Goal: Task Accomplishment & Management: Complete application form

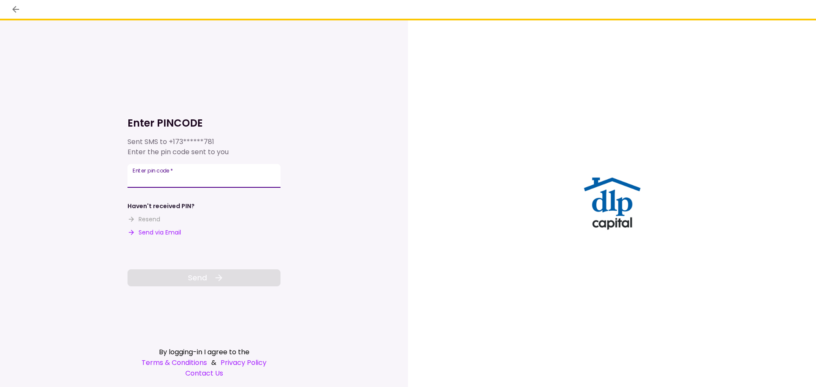
click at [271, 179] on input "Enter pin code   *" at bounding box center [204, 176] width 153 height 24
click at [208, 169] on input "Enter pin code   *" at bounding box center [204, 176] width 153 height 24
type input "******"
click at [239, 273] on button "Send" at bounding box center [204, 277] width 153 height 17
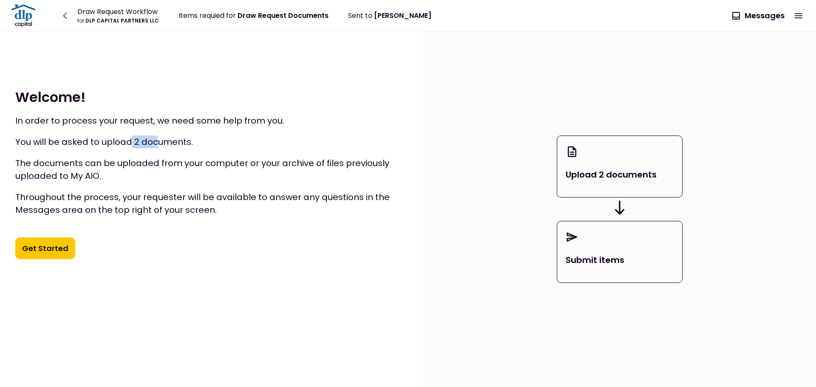
drag, startPoint x: 136, startPoint y: 142, endPoint x: 159, endPoint y: 145, distance: 23.7
click at [159, 145] on p "You will be asked to upload 2 documents." at bounding box center [211, 142] width 393 height 13
click at [159, 146] on p "You will be asked to upload 2 documents." at bounding box center [211, 142] width 393 height 13
click at [408, 247] on div "Welcome ! In order to process your request, we need some help from you. You wil…" at bounding box center [211, 173] width 423 height 285
click at [55, 248] on button "Get Started" at bounding box center [45, 249] width 60 height 22
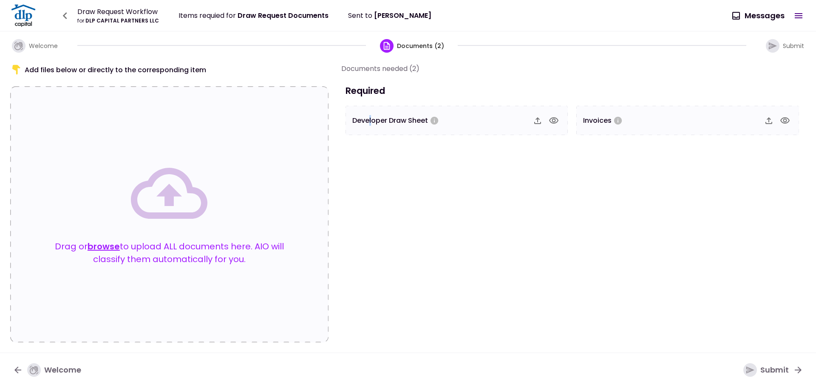
click at [371, 181] on section "Documents needed (2) Required Developer Draw Sheet Invoices" at bounding box center [573, 202] width 465 height 279
click at [609, 179] on section "Documents needed (2) Required Developer Draw Sheet Invoices" at bounding box center [573, 202] width 465 height 279
click at [771, 121] on icon "button" at bounding box center [769, 121] width 10 height 10
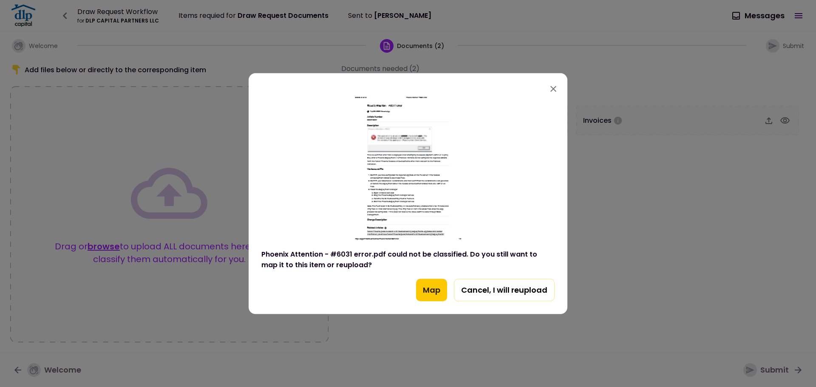
drag, startPoint x: 434, startPoint y: 297, endPoint x: 444, endPoint y: 312, distance: 18.7
click at [444, 312] on div "Phoenix Attention - #6031 error.pdf could not be classified. Do you still want …" at bounding box center [408, 205] width 319 height 218
click at [427, 290] on button "Map" at bounding box center [431, 290] width 31 height 23
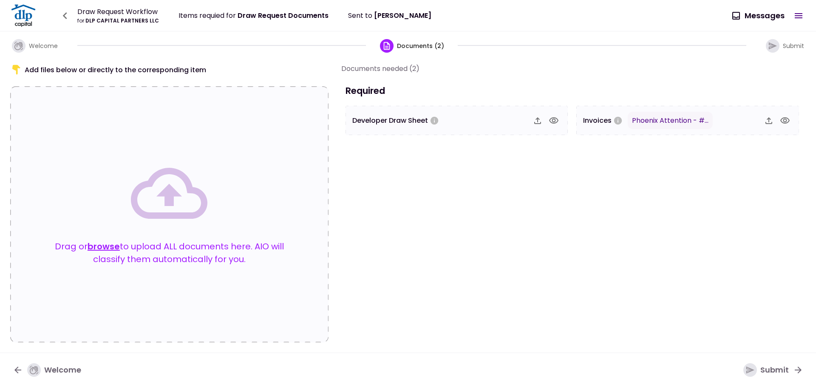
click at [679, 174] on section "Documents needed (2) Required Developer Draw Sheet Invoices Phoenix Attention -…" at bounding box center [573, 202] width 465 height 279
drag, startPoint x: 613, startPoint y: 216, endPoint x: 624, endPoint y: 248, distance: 33.9
click at [778, 369] on div "Submit" at bounding box center [765, 370] width 45 height 14
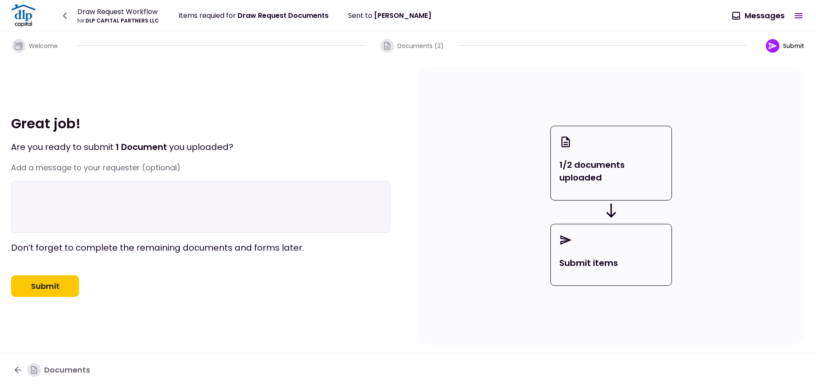
click at [261, 232] on textarea at bounding box center [200, 207] width 379 height 52
click at [172, 203] on textarea at bounding box center [200, 207] width 379 height 52
click at [238, 220] on textarea at bounding box center [200, 207] width 379 height 52
click at [111, 196] on textarea at bounding box center [200, 207] width 379 height 52
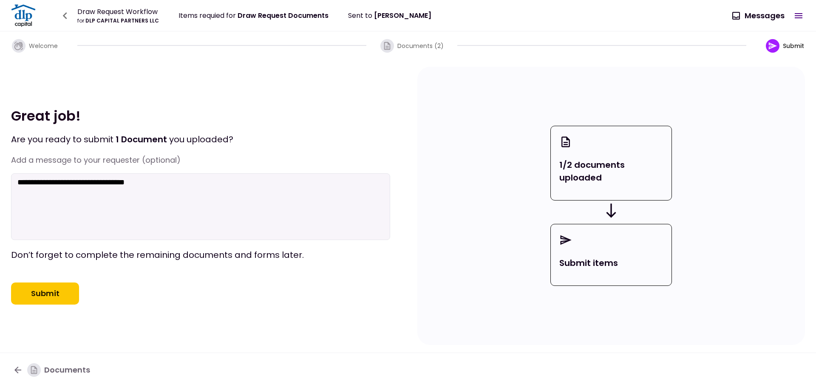
type textarea "**********"
click at [81, 272] on div "**********" at bounding box center [200, 206] width 379 height 278
click at [63, 291] on button "Submit" at bounding box center [45, 294] width 68 height 22
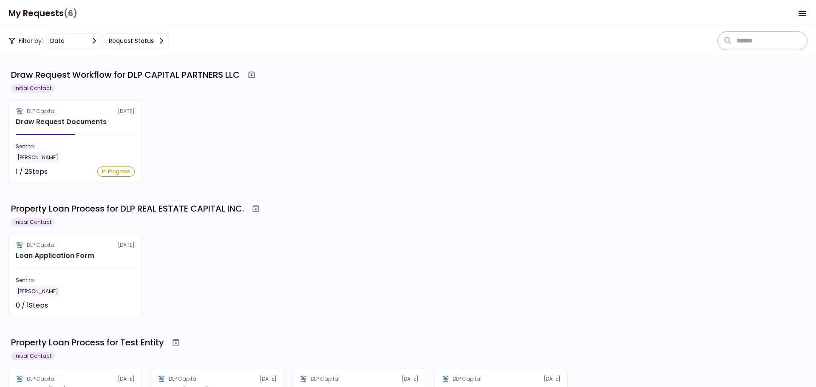
click at [255, 139] on div "DLP Capital 26 Sep Draw Request Documents Sent to: Gary Cho 1 / 2 Steps In Prog…" at bounding box center [408, 141] width 799 height 83
drag, startPoint x: 288, startPoint y: 150, endPoint x: 189, endPoint y: 176, distance: 102.0
click at [289, 150] on div "DLP Capital 26 Sep Draw Request Documents Sent to: Gary Cho 1 / 2 Steps In Prog…" at bounding box center [408, 141] width 799 height 83
click at [74, 128] on section "DLP Capital 26 Sep Draw Request Documents Sent to: Gary Cho 1 / 2 Steps In Prog…" at bounding box center [75, 141] width 133 height 83
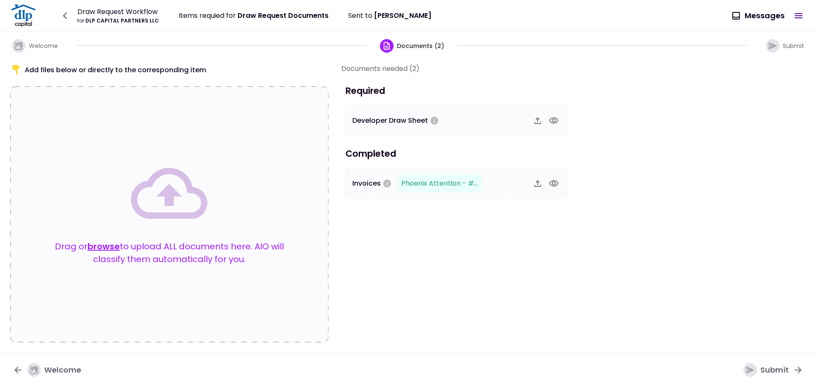
click at [554, 182] on icon "button" at bounding box center [554, 184] width 10 height 10
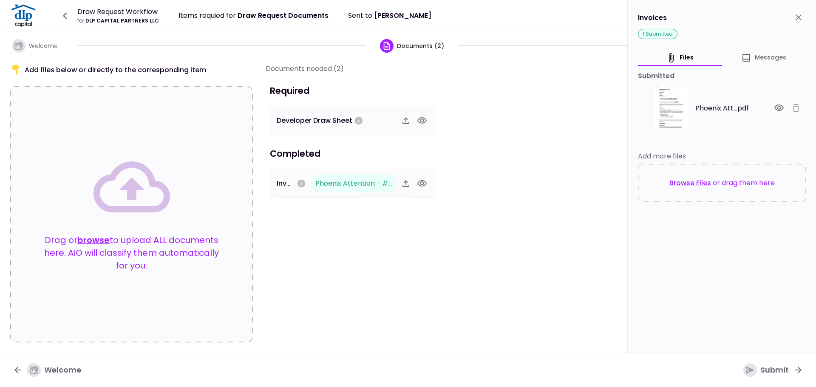
click at [685, 109] on img at bounding box center [672, 108] width 34 height 43
click at [782, 112] on icon "button" at bounding box center [779, 108] width 10 height 10
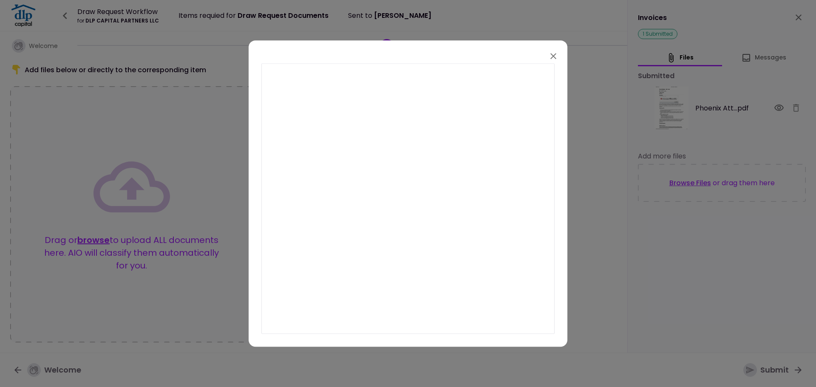
click at [557, 59] on icon "button" at bounding box center [553, 56] width 10 height 10
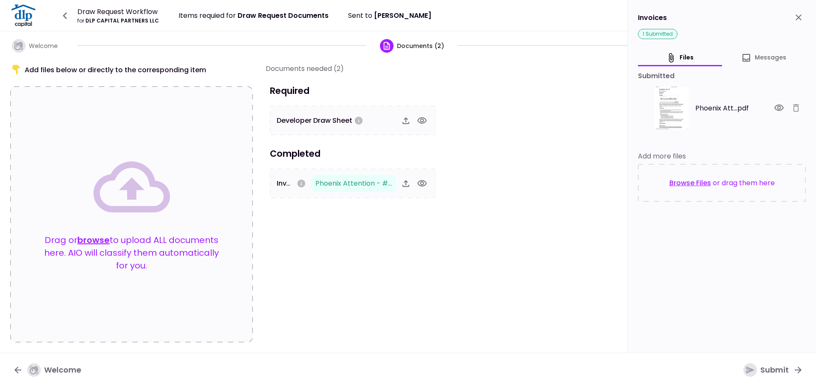
click at [792, 57] on button "Messages" at bounding box center [764, 58] width 84 height 10
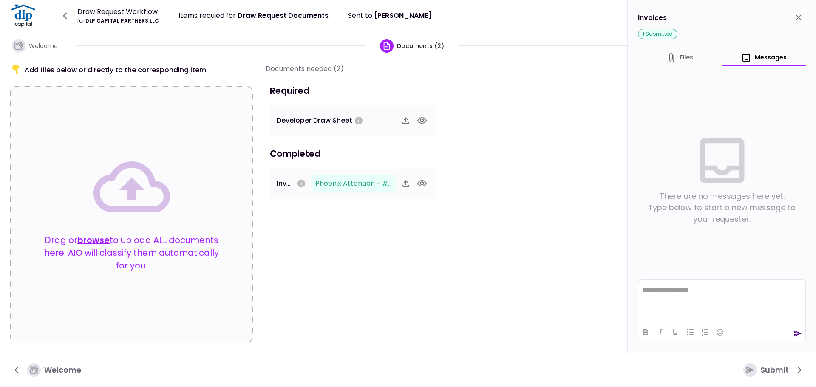
click at [703, 301] on html "**********" at bounding box center [721, 290] width 167 height 21
click at [739, 294] on html at bounding box center [721, 290] width 167 height 21
click at [739, 293] on p "Rich Text Area. Press ALT-0 for help." at bounding box center [721, 289] width 159 height 7
click at [796, 331] on icon "send" at bounding box center [798, 334] width 8 height 6
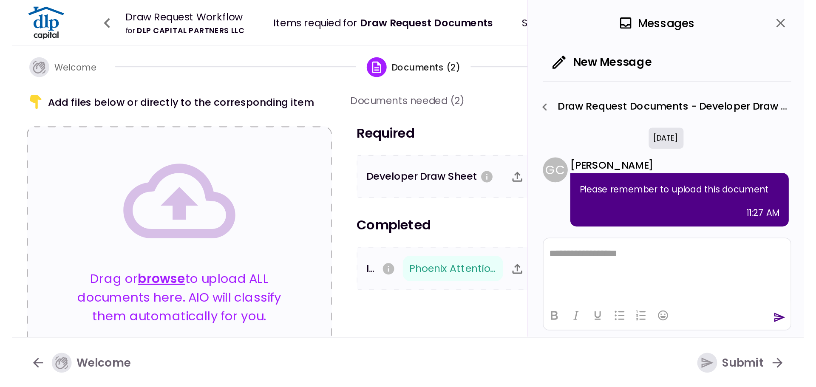
scroll to position [0, 0]
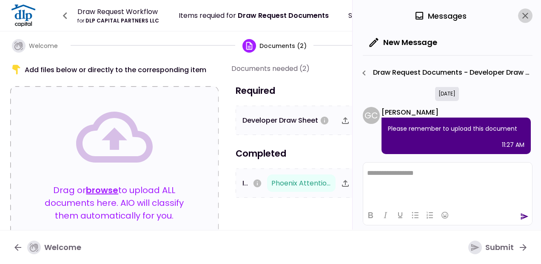
click at [529, 14] on icon "close" at bounding box center [525, 16] width 10 height 10
